Goal: Unclear

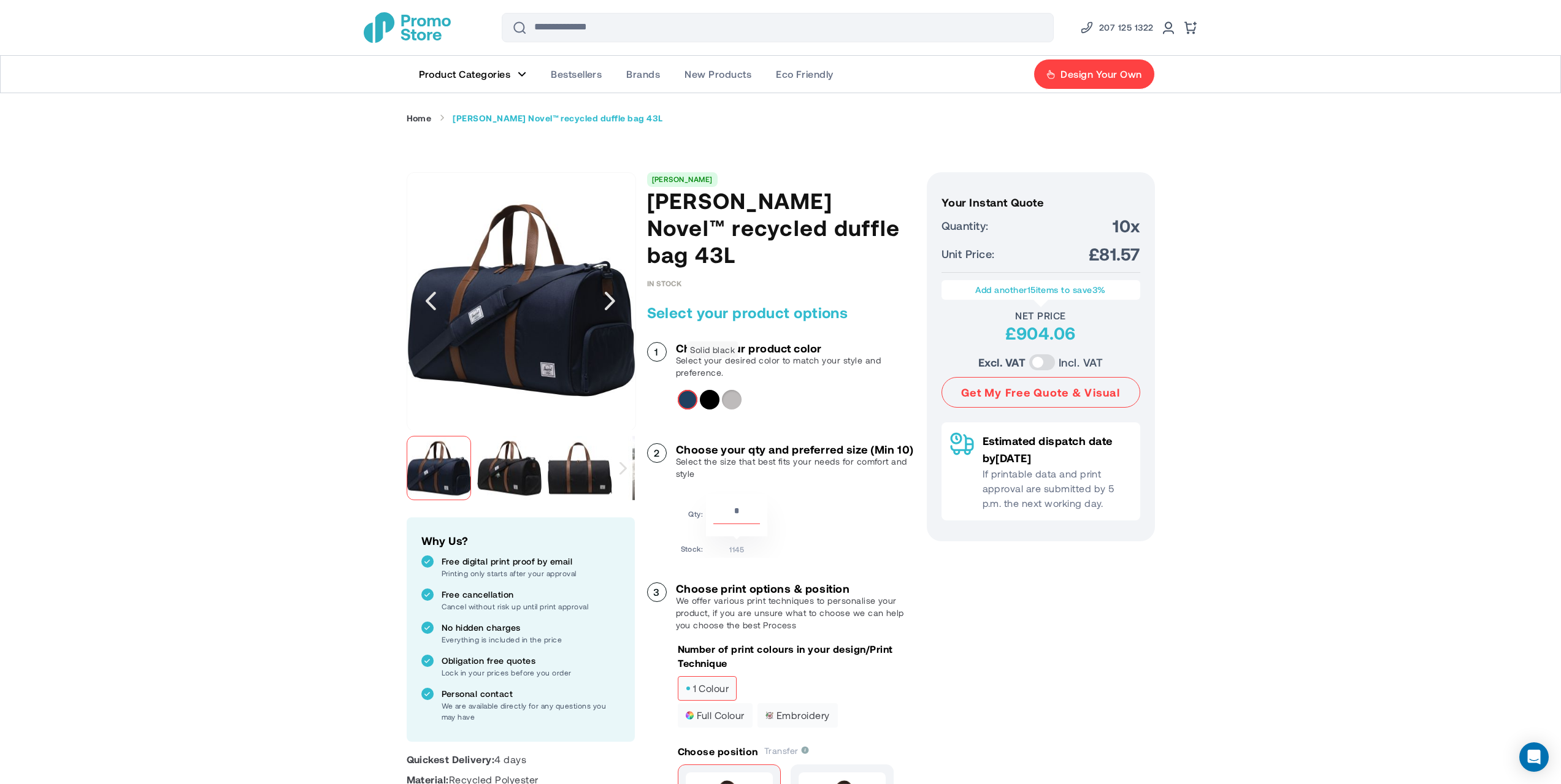
type input "*****"
click at [709, 390] on div "Solid black" at bounding box center [709, 400] width 19 height 19
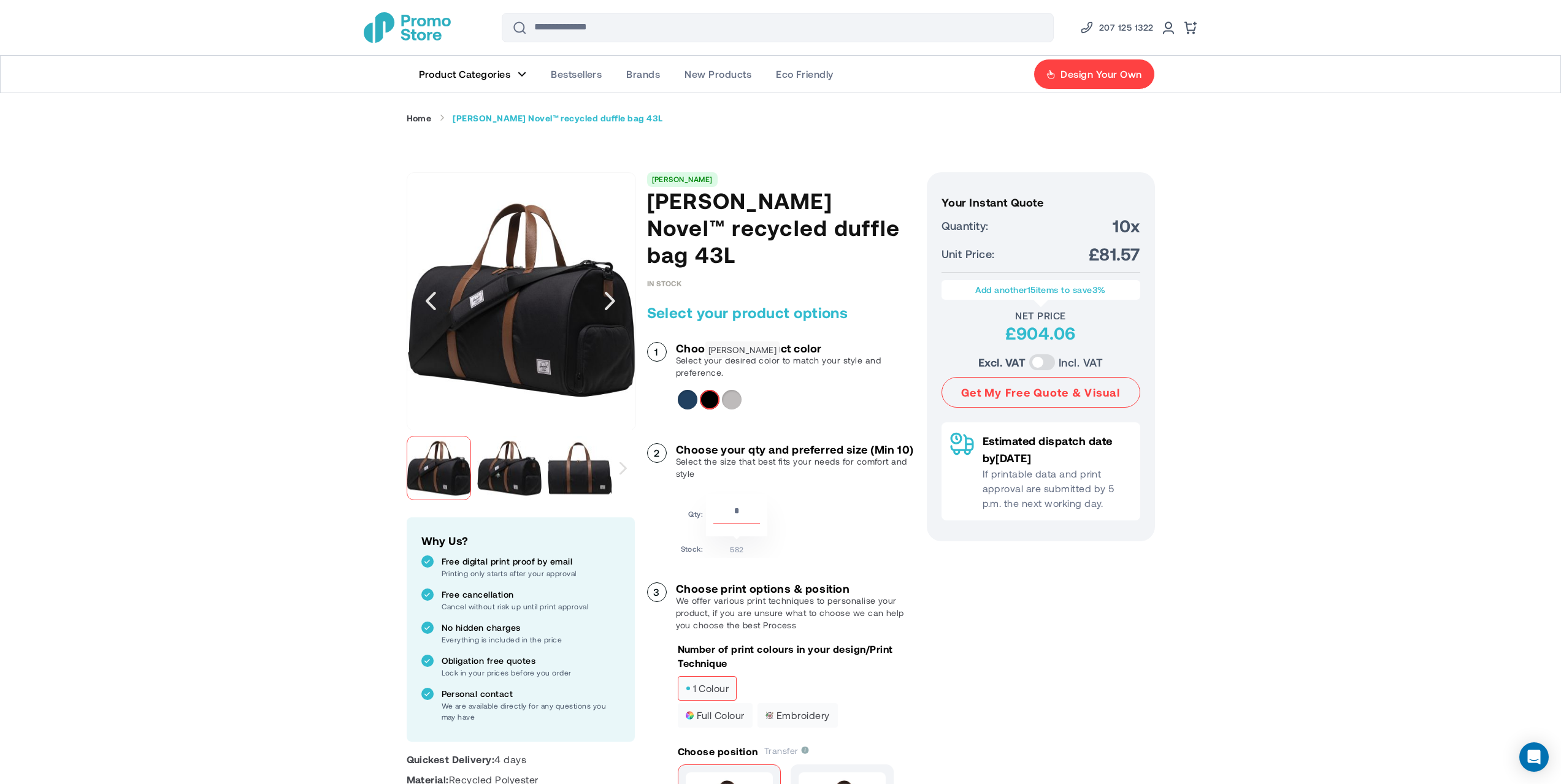
click at [734, 390] on div "Heather grey" at bounding box center [731, 400] width 19 height 19
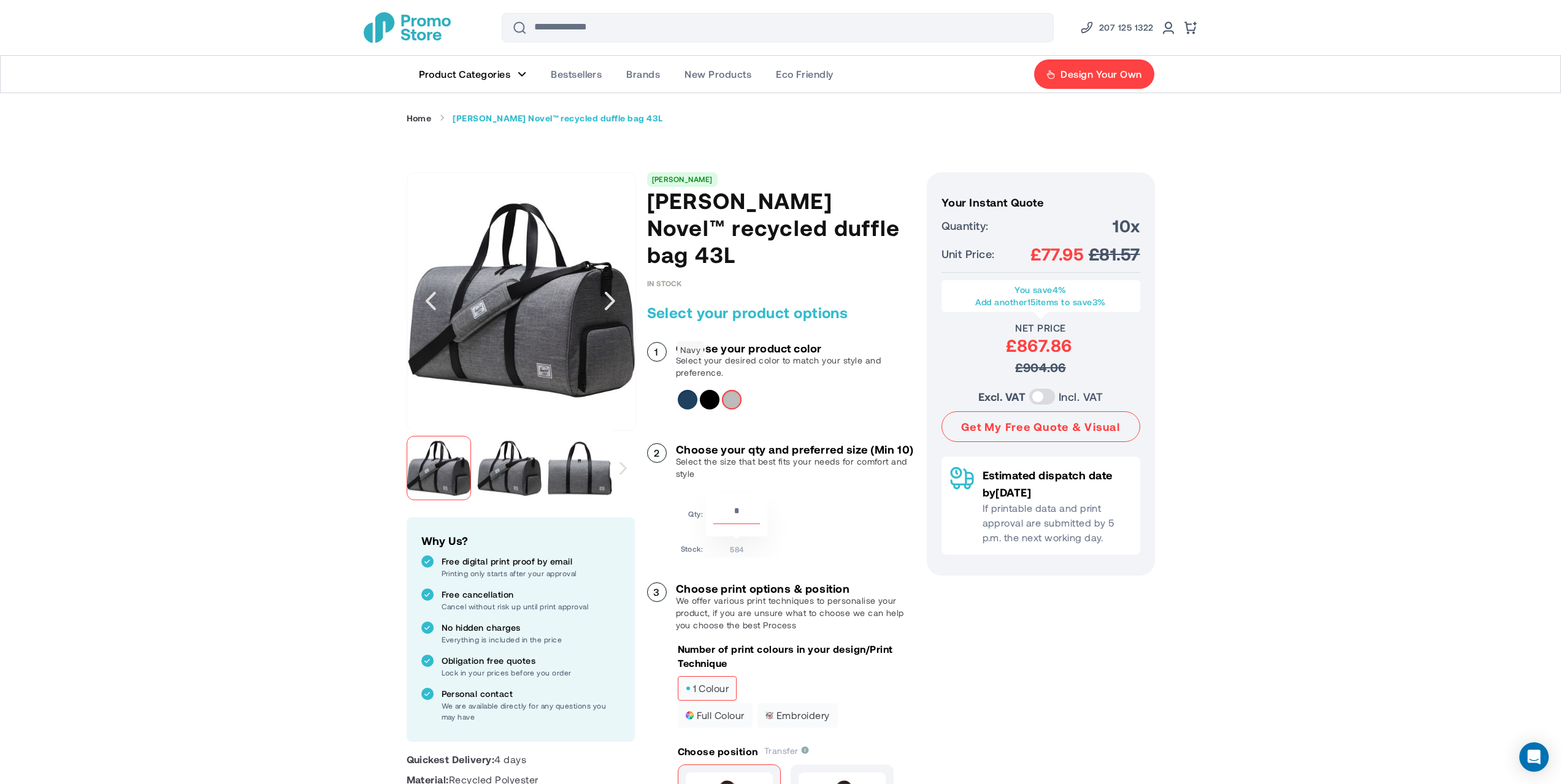
click at [683, 390] on div "Navy" at bounding box center [687, 400] width 19 height 19
